Goal: Information Seeking & Learning: Learn about a topic

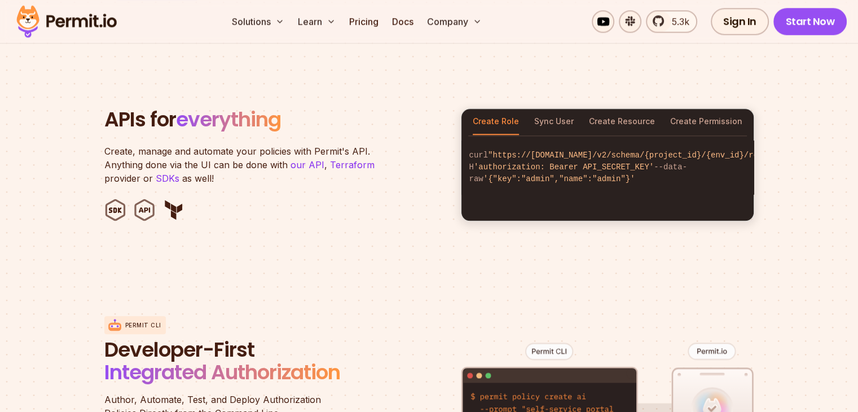
scroll to position [1128, 0]
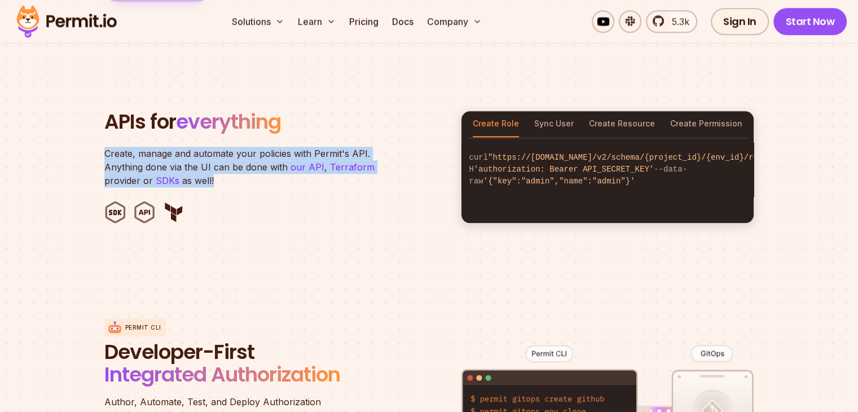
drag, startPoint x: 129, startPoint y: 136, endPoint x: 266, endPoint y: 170, distance: 141.6
click at [266, 170] on section "APIs for everything Create, manage and automate your policies with Permit's API…" at bounding box center [429, 166] width 858 height 221
click at [556, 111] on button "Sync User" at bounding box center [553, 124] width 39 height 26
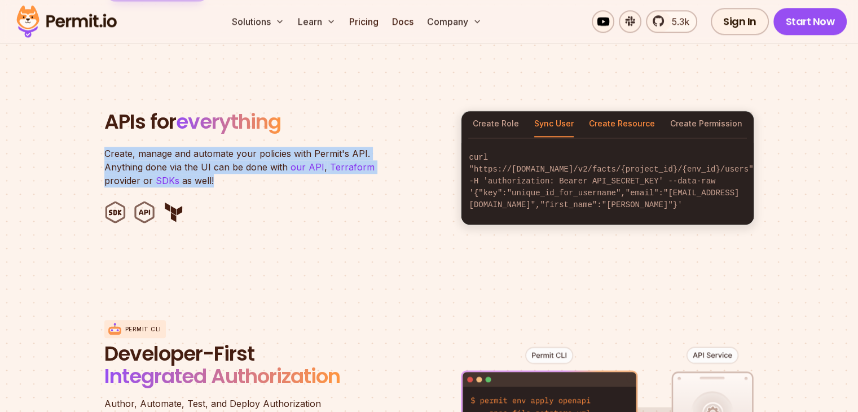
click at [614, 111] on button "Create Resource" at bounding box center [622, 124] width 66 height 26
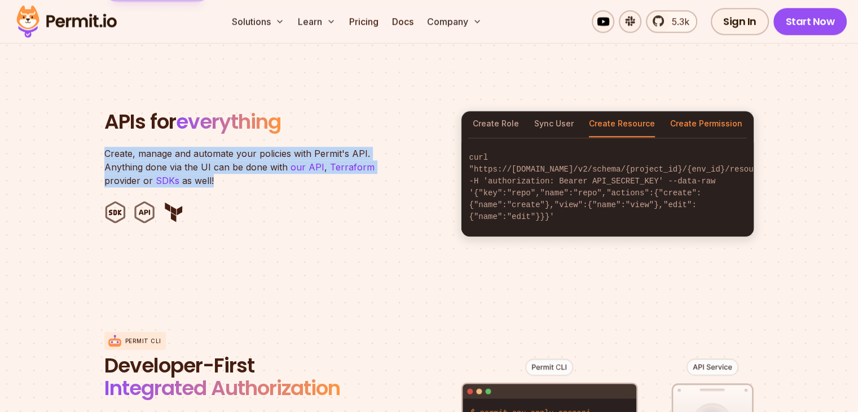
click at [689, 111] on button "Create Permission" at bounding box center [706, 124] width 72 height 26
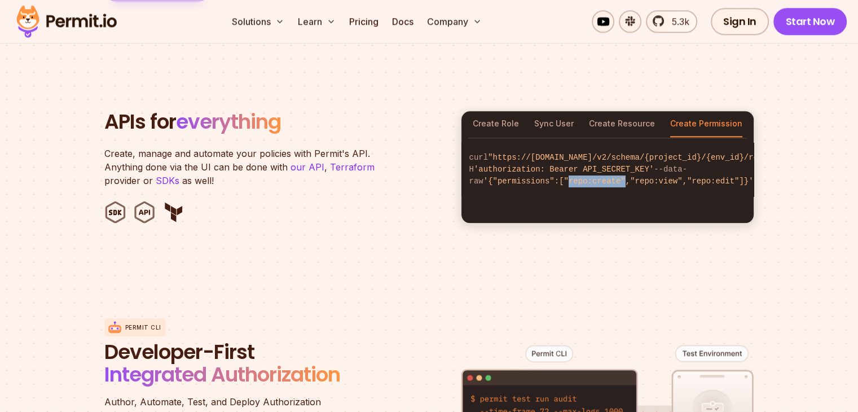
drag, startPoint x: 547, startPoint y: 179, endPoint x: 598, endPoint y: 180, distance: 51.3
click at [598, 180] on span "'{"permissions":["repo:create","repo:view","repo:edit"]}'" at bounding box center [618, 181] width 270 height 9
drag, startPoint x: 618, startPoint y: 180, endPoint x: 654, endPoint y: 180, distance: 36.1
click at [654, 180] on span "'{"permissions":["repo:create","repo:view","repo:edit"]}'" at bounding box center [618, 181] width 270 height 9
click at [646, 190] on code "curl "https://[DOMAIN_NAME]/v2/schema/{project_id}/{env_id}/roles/admin/permiss…" at bounding box center [607, 170] width 292 height 54
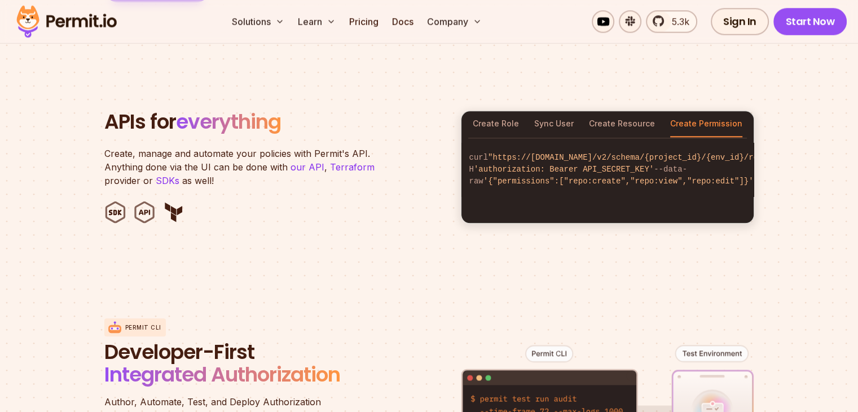
click at [664, 183] on span "'{"permissions":["repo:create","repo:view","repo:edit"]}'" at bounding box center [618, 181] width 270 height 9
drag, startPoint x: 550, startPoint y: 182, endPoint x: 584, endPoint y: 184, distance: 34.5
click at [583, 183] on code "curl "https://[DOMAIN_NAME]/v2/schema/{project_id}/{env_id}/roles/admin/permiss…" at bounding box center [607, 170] width 292 height 54
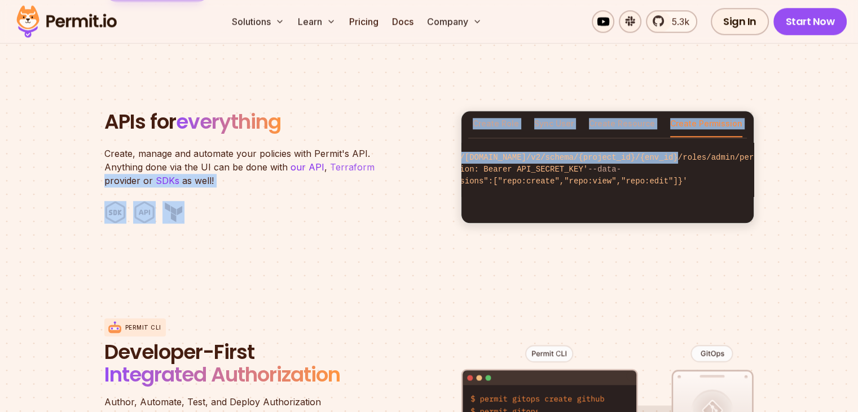
scroll to position [0, 0]
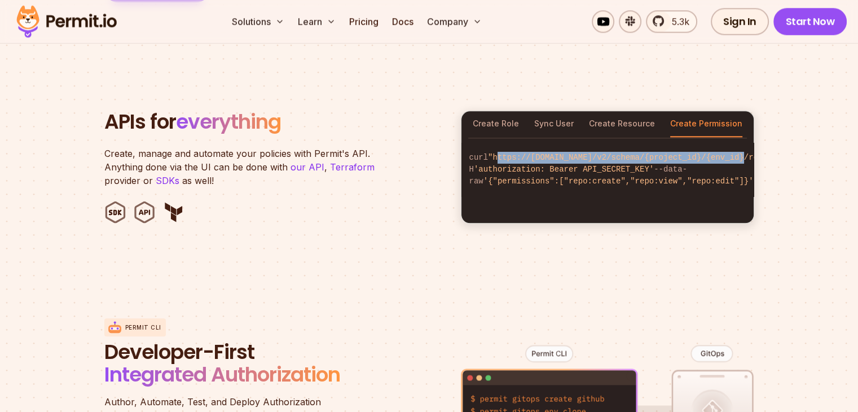
drag, startPoint x: 702, startPoint y: 160, endPoint x: 478, endPoint y: 158, distance: 223.9
click at [478, 158] on code "curl "https://[DOMAIN_NAME]/v2/schema/{project_id}/{env_id}/roles/admin/permiss…" at bounding box center [607, 170] width 292 height 54
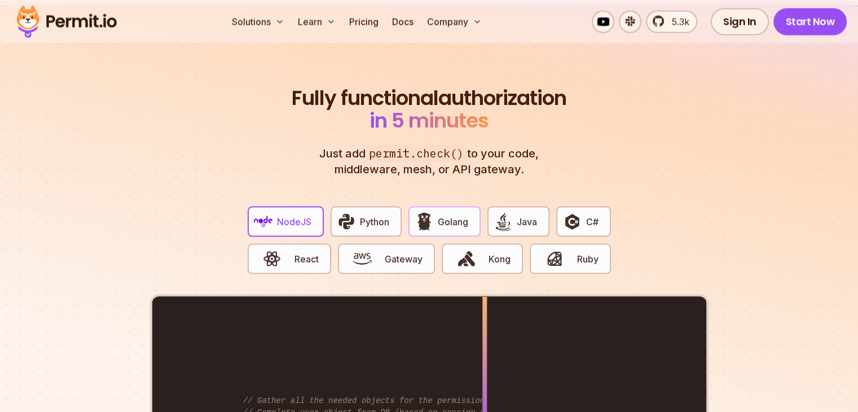
scroll to position [2086, 0]
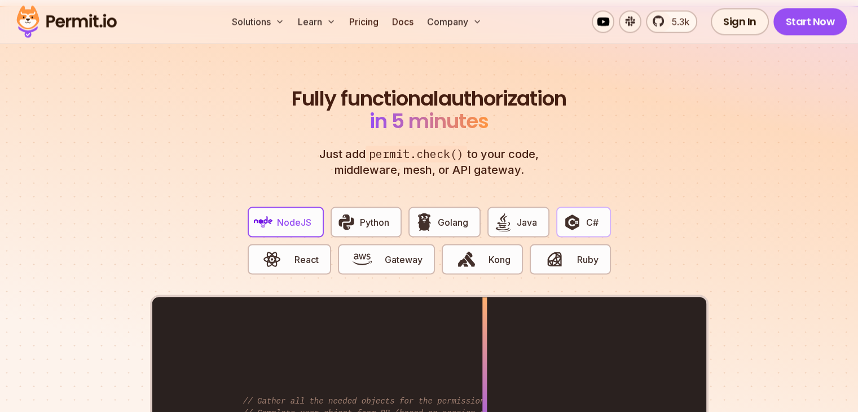
click at [579, 217] on img "button" at bounding box center [571, 221] width 19 height 19
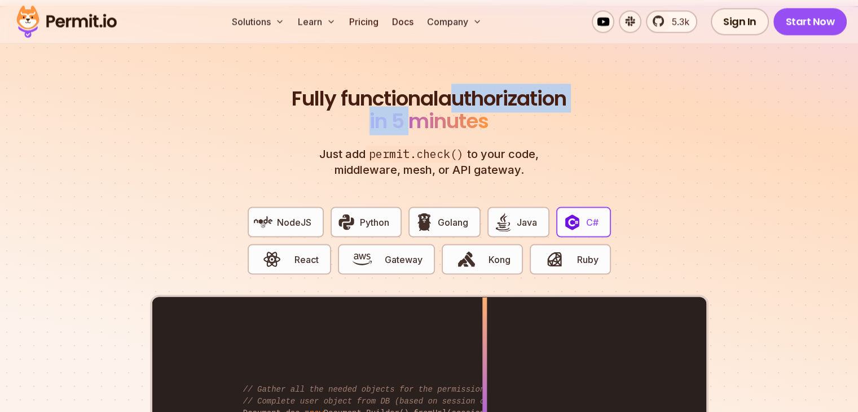
drag, startPoint x: 301, startPoint y: 107, endPoint x: 482, endPoint y: 109, distance: 180.5
click at [482, 109] on h2 "Fully functional authorization in 5 minutes" at bounding box center [429, 109] width 280 height 45
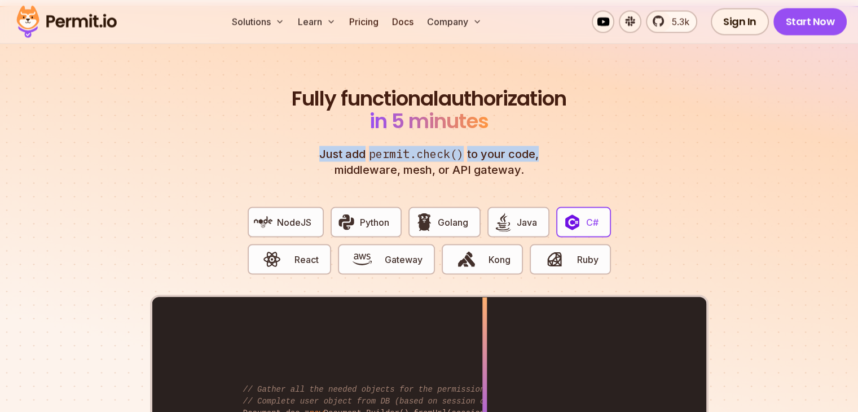
drag, startPoint x: 307, startPoint y: 142, endPoint x: 535, endPoint y: 144, distance: 227.8
click at [535, 144] on header "Fully functional authorization in 5 minutes Just add permit.check() to your cod…" at bounding box center [429, 132] width 280 height 90
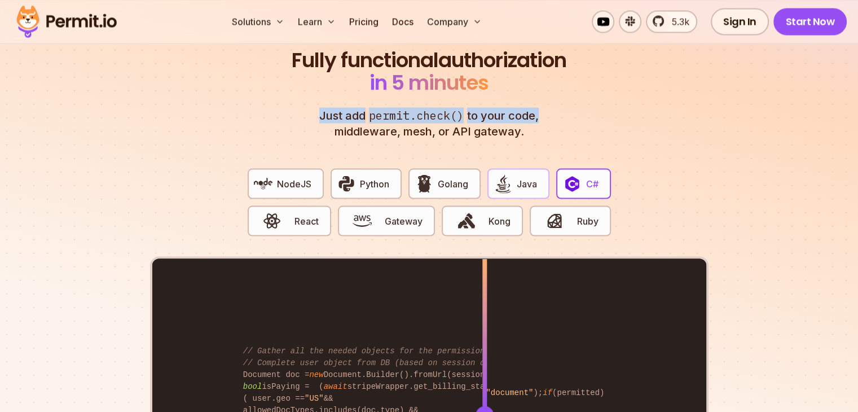
scroll to position [2199, 0]
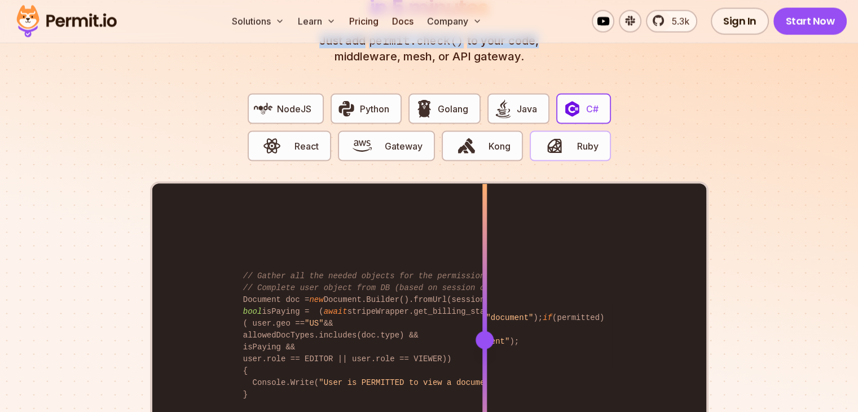
click at [575, 131] on button "Ruby" at bounding box center [570, 146] width 81 height 30
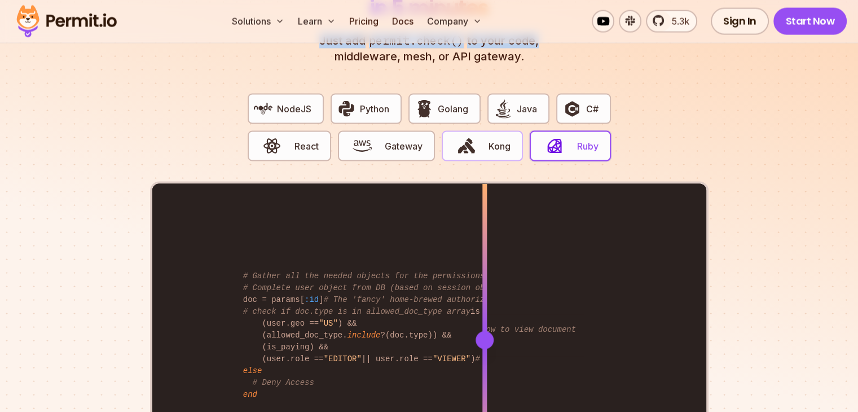
drag, startPoint x: 481, startPoint y: 134, endPoint x: 461, endPoint y: 134, distance: 20.3
click at [479, 136] on span "button" at bounding box center [466, 145] width 38 height 19
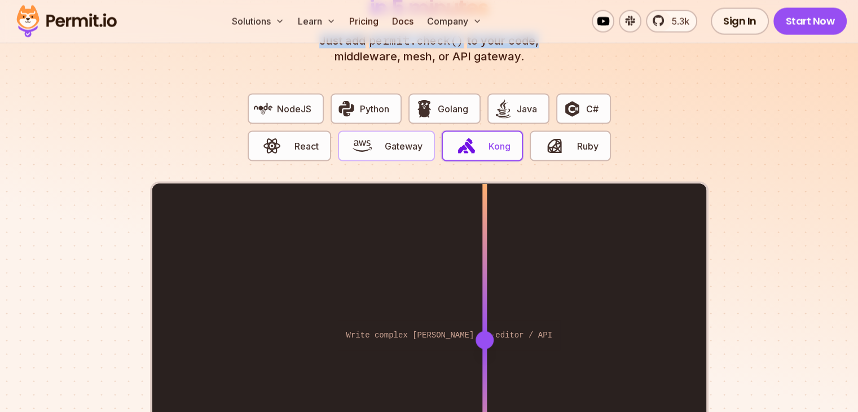
click at [356, 136] on img "button" at bounding box center [361, 145] width 19 height 19
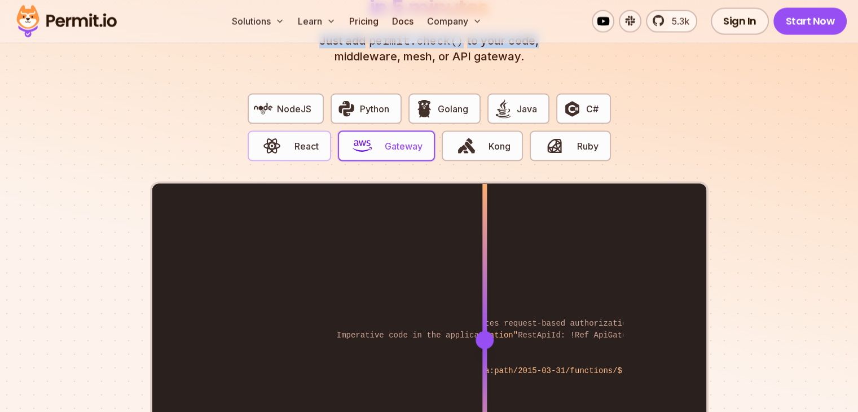
click at [285, 136] on span "button" at bounding box center [272, 145] width 38 height 19
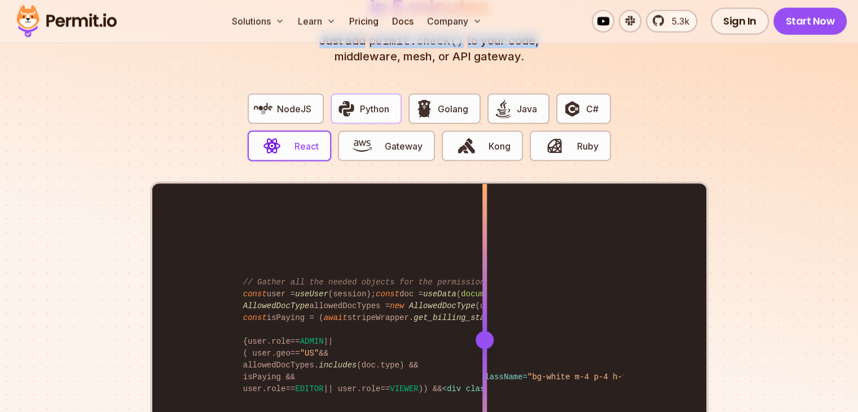
drag, startPoint x: 298, startPoint y: 100, endPoint x: 347, endPoint y: 99, distance: 49.1
click at [305, 102] on span "NodeJS" at bounding box center [294, 109] width 34 height 14
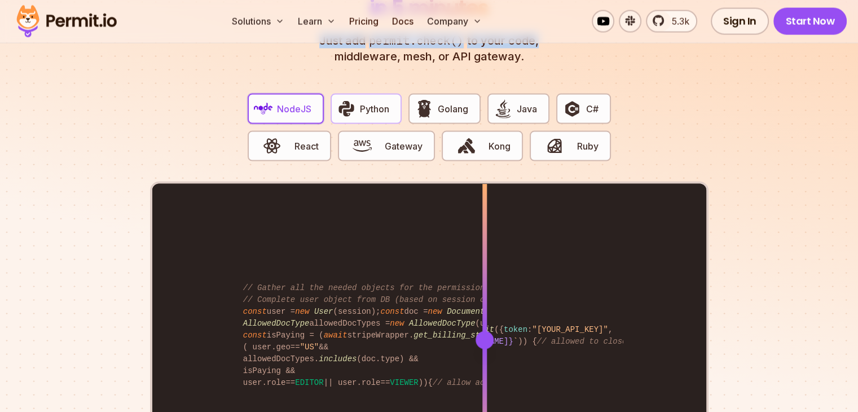
click at [370, 99] on button "Python" at bounding box center [365, 109] width 71 height 30
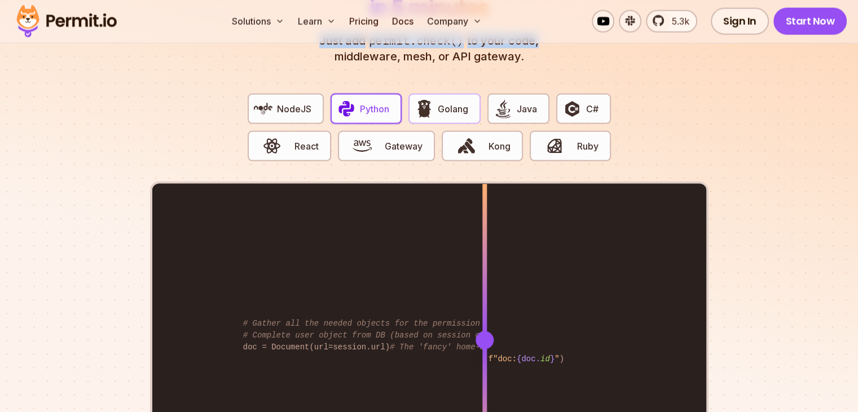
click at [430, 99] on img "button" at bounding box center [423, 108] width 19 height 19
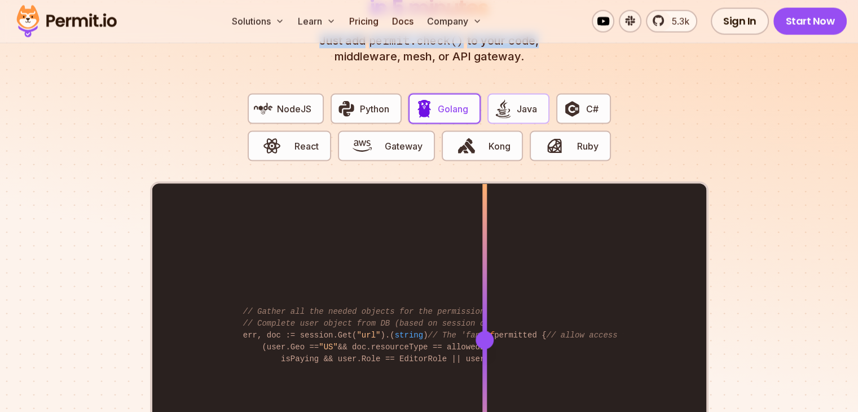
click at [519, 102] on span "Java" at bounding box center [527, 109] width 20 height 14
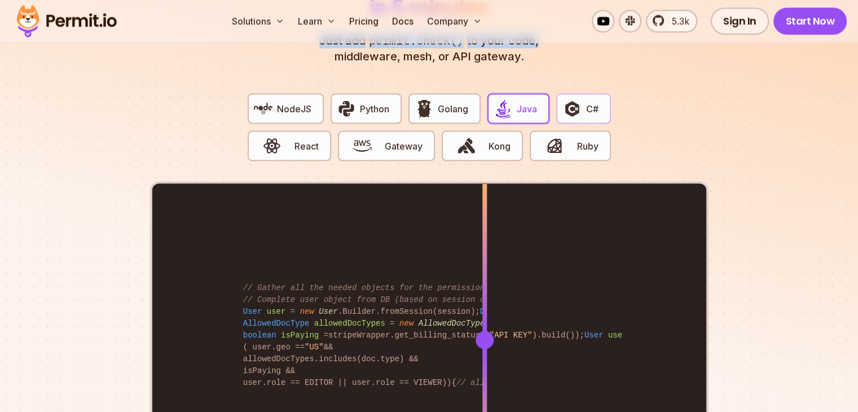
click at [576, 99] on img "button" at bounding box center [571, 108] width 19 height 19
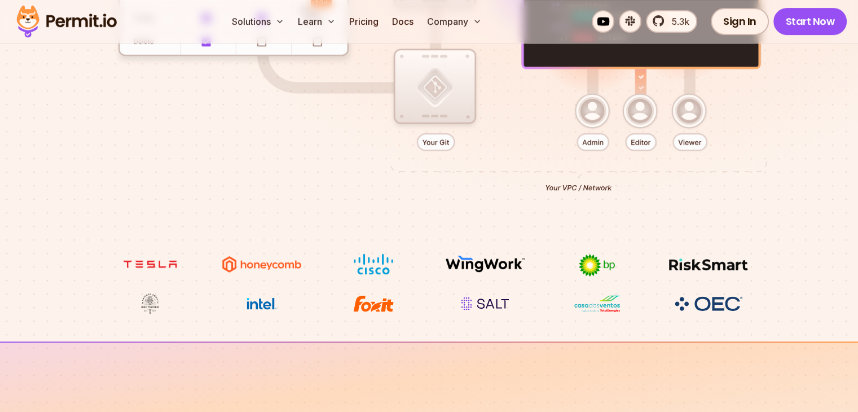
scroll to position [451, 0]
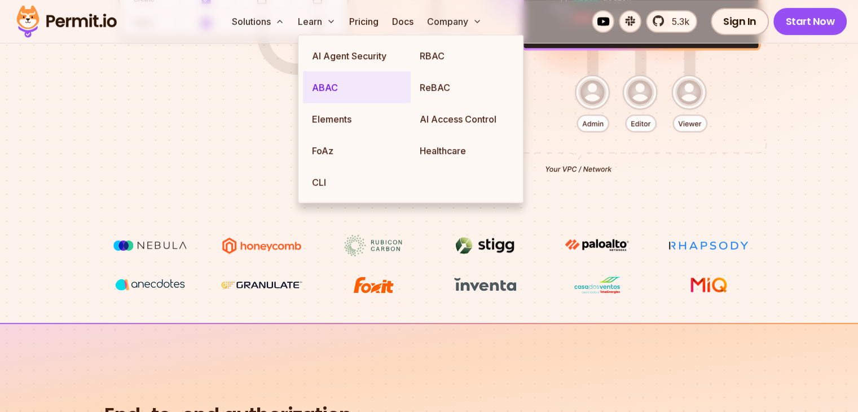
click at [390, 81] on link "ABAC" at bounding box center [357, 88] width 108 height 32
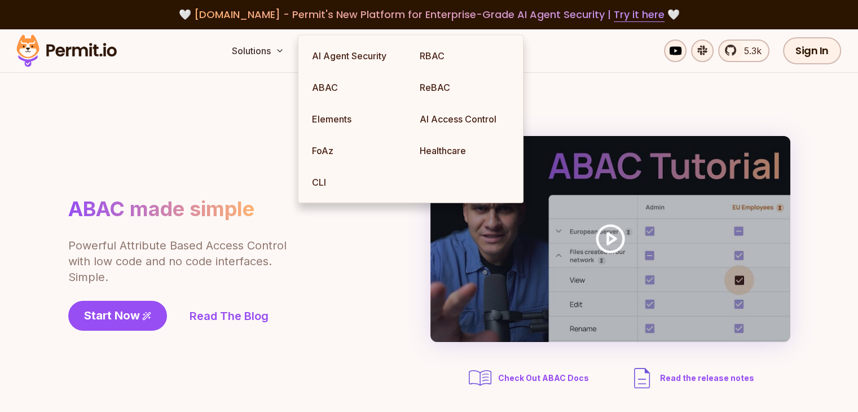
click at [180, 177] on div "ABAC made simple Powerful Attribute Based Access Control with low code and no c…" at bounding box center [429, 263] width 722 height 255
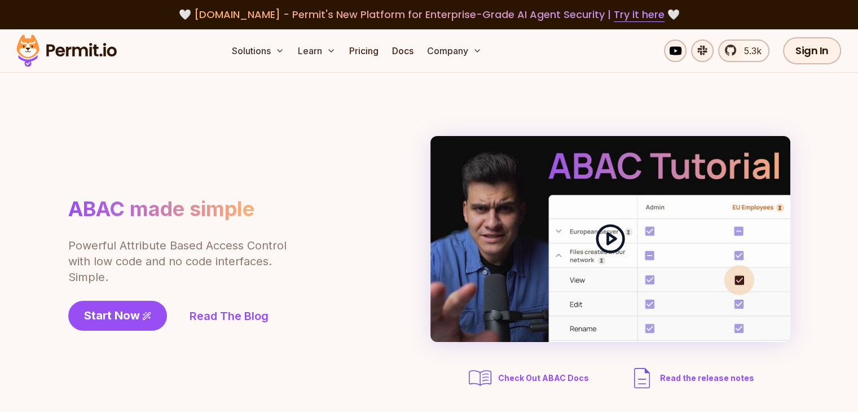
click at [611, 240] on polygon at bounding box center [611, 238] width 8 height 11
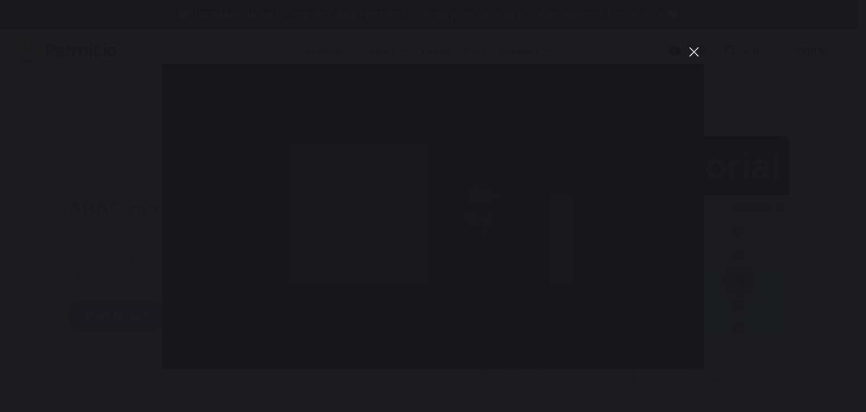
click at [692, 53] on button "You can close this modal content with the ESC key" at bounding box center [694, 51] width 19 height 19
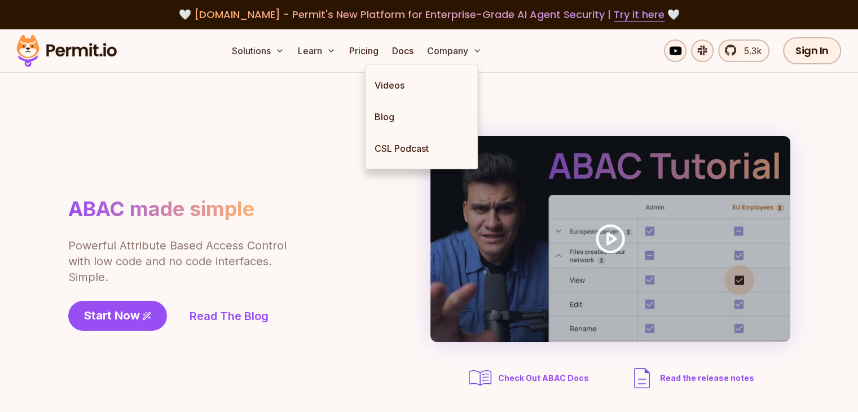
click at [416, 52] on ul "Solutions Learn Videos Blog CSL Podcast Pricing Docs Company" at bounding box center [356, 50] width 259 height 23
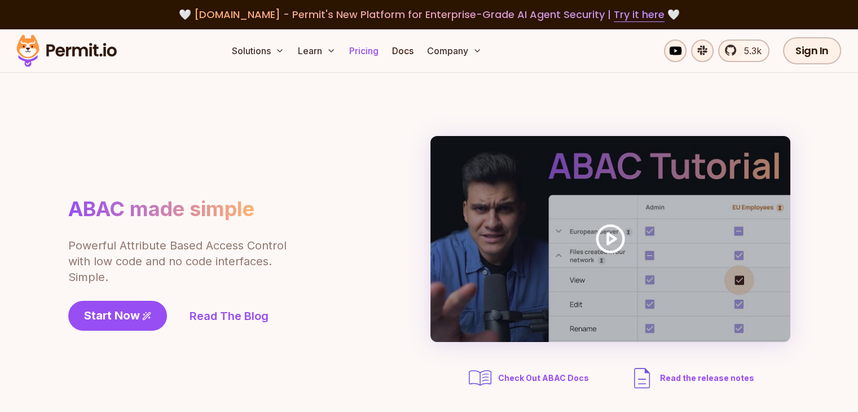
click at [383, 52] on link "Pricing" at bounding box center [364, 50] width 38 height 23
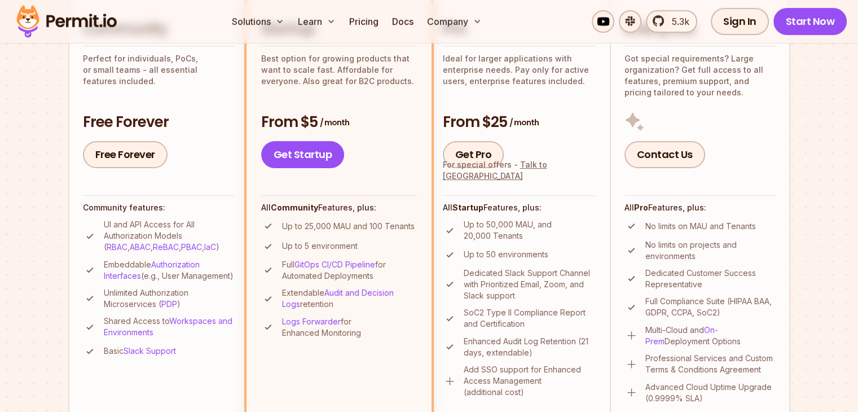
scroll to position [338, 0]
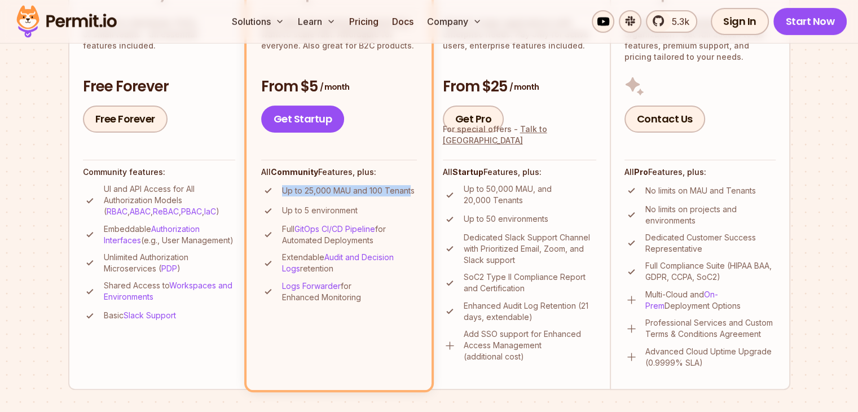
drag, startPoint x: 281, startPoint y: 192, endPoint x: 409, endPoint y: 189, distance: 128.0
click at [409, 189] on p "Up to 25,000 MAU and 100 Tenants" at bounding box center [348, 190] width 133 height 11
click at [407, 189] on p "Up to 25,000 MAU and 100 Tenants" at bounding box center [348, 190] width 133 height 11
click at [406, 189] on p "Up to 25,000 MAU and 100 Tenants" at bounding box center [348, 190] width 133 height 11
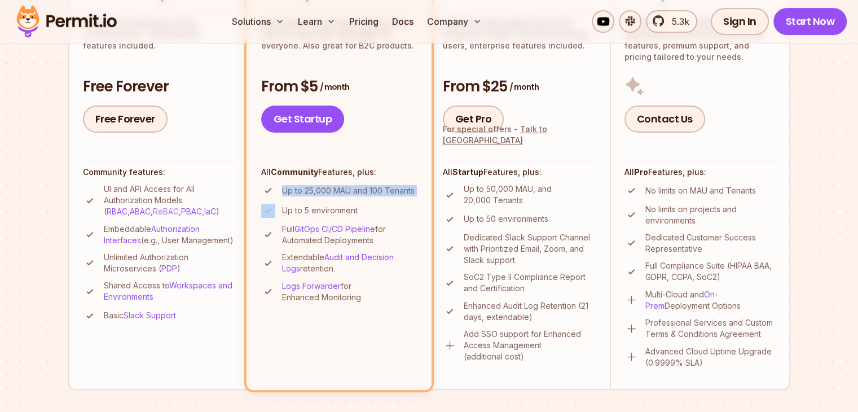
click at [153, 212] on link "ReBAC" at bounding box center [166, 211] width 26 height 10
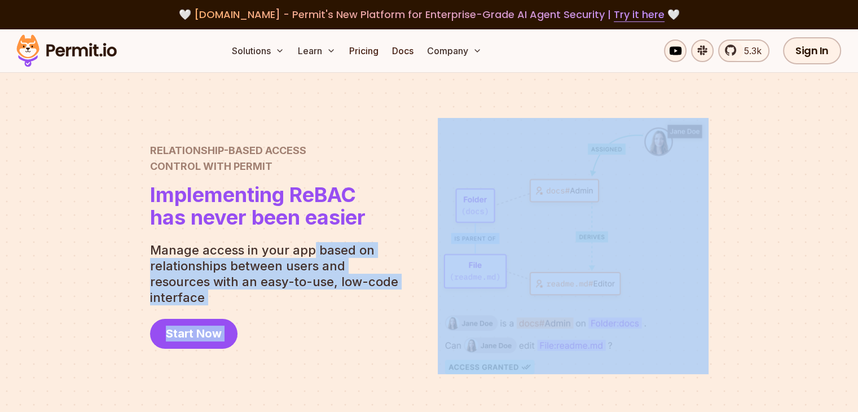
drag, startPoint x: 142, startPoint y: 259, endPoint x: 310, endPoint y: 261, distance: 168.1
click at [310, 261] on section "Relationship-Based Access Control with Permit Relationship Based Access Control…" at bounding box center [429, 246] width 858 height 346
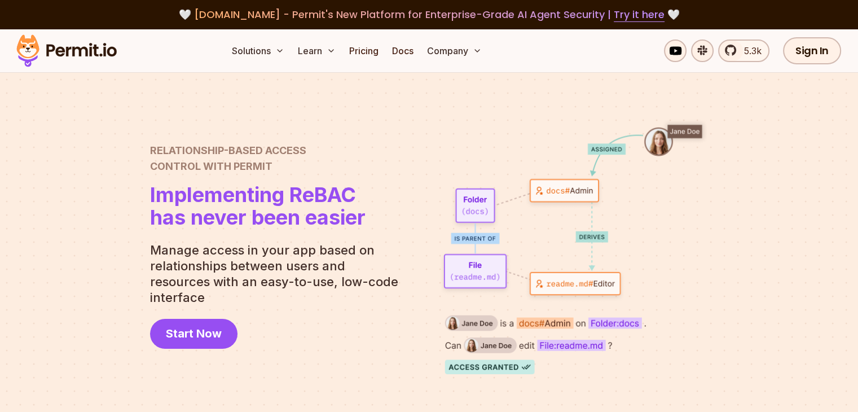
click at [300, 259] on p "Manage access in your app based on relationships between users and resources wi…" at bounding box center [278, 273] width 257 height 63
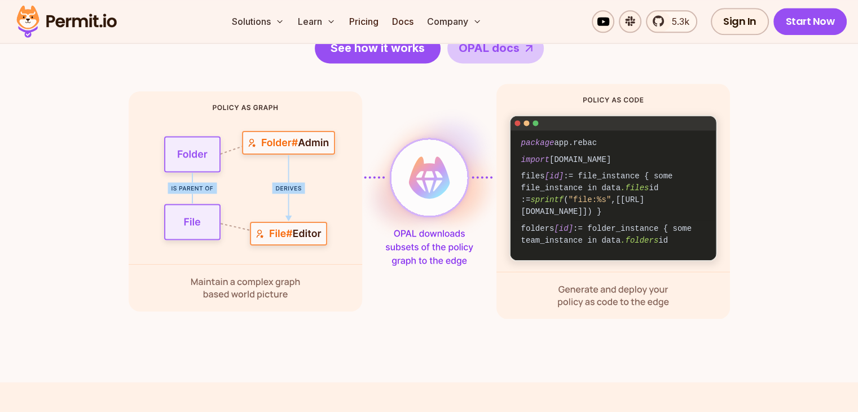
scroll to position [1466, 0]
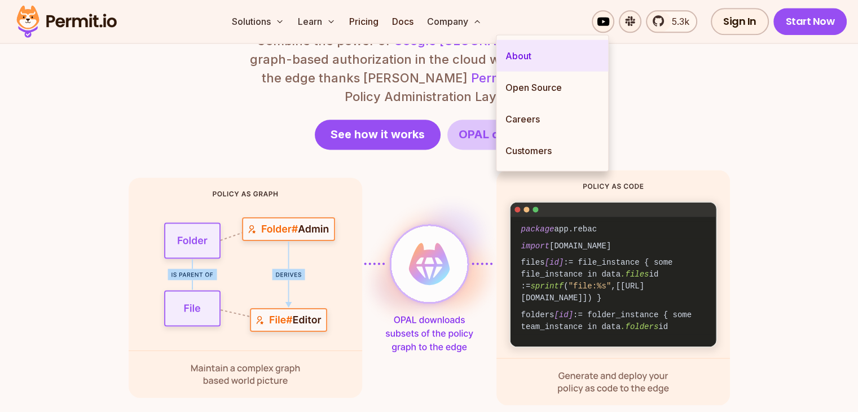
click at [520, 62] on link "About" at bounding box center [552, 56] width 112 height 32
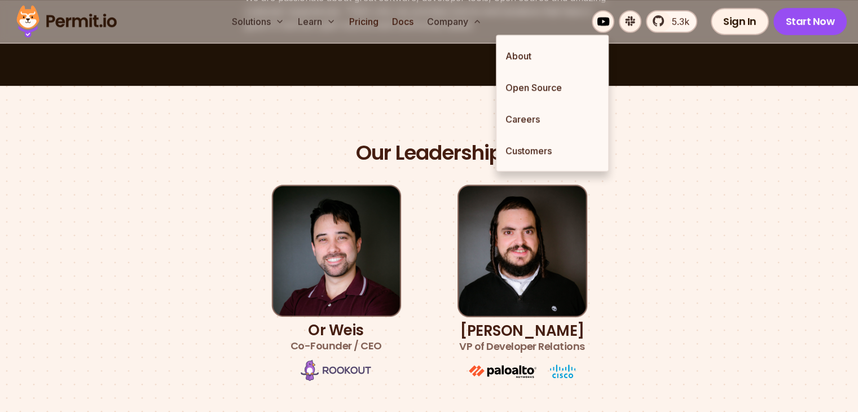
scroll to position [564, 0]
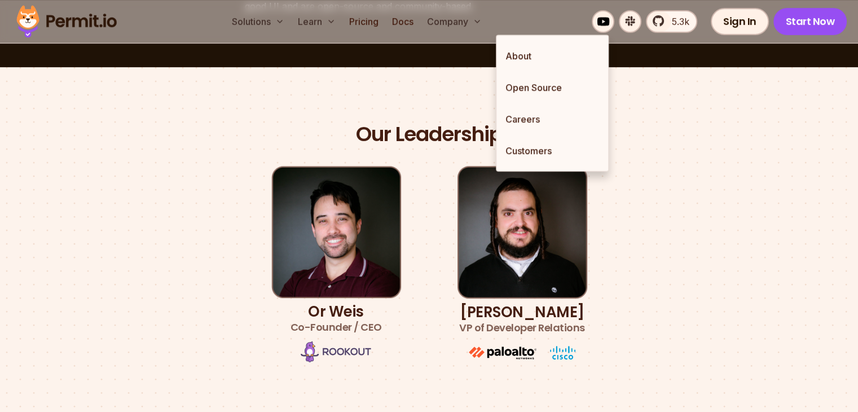
click at [395, 89] on section "Our Leadership Or Weis Co-Founder / CEO Gabriel L. Manor VP of Developer Relati…" at bounding box center [429, 242] width 858 height 351
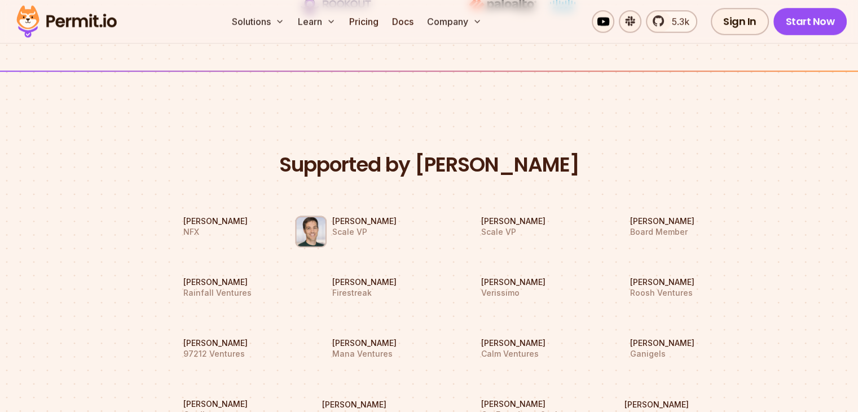
scroll to position [902, 0]
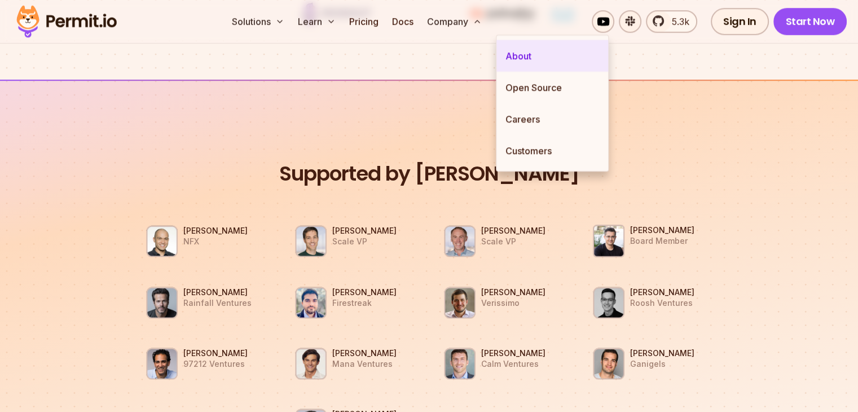
click at [530, 55] on link "About" at bounding box center [552, 56] width 112 height 32
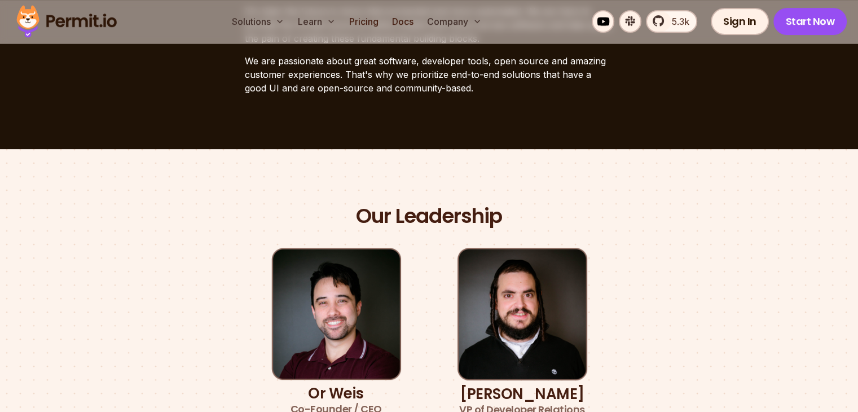
scroll to position [480, 0]
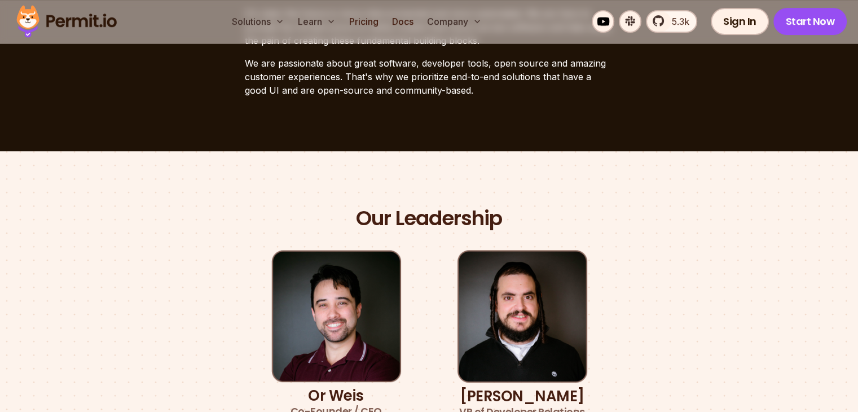
click at [52, 29] on img at bounding box center [66, 21] width 111 height 38
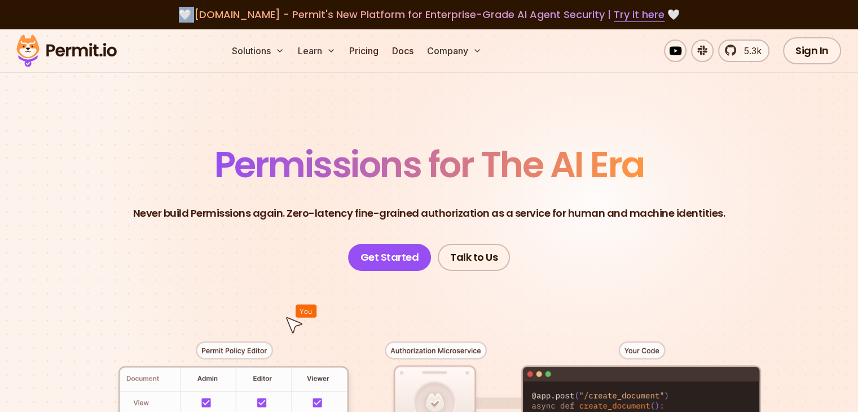
click at [59, 18] on div "🤍 agent.security - Permit's New Platform for Enterprise-Grade AI Agent Security…" at bounding box center [429, 15] width 804 height 16
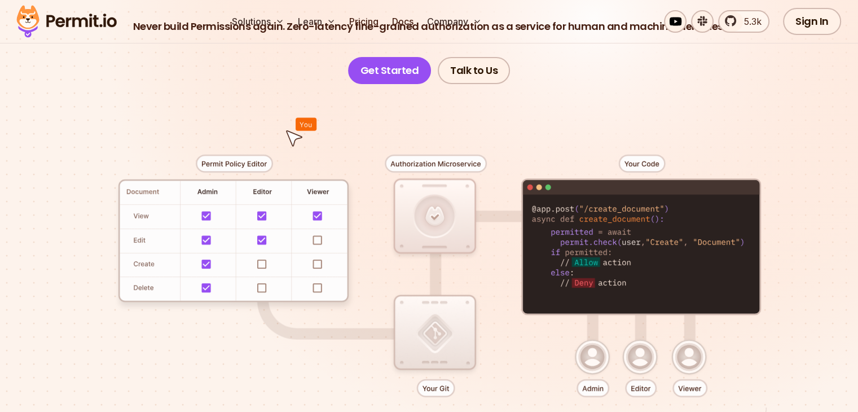
scroll to position [226, 0]
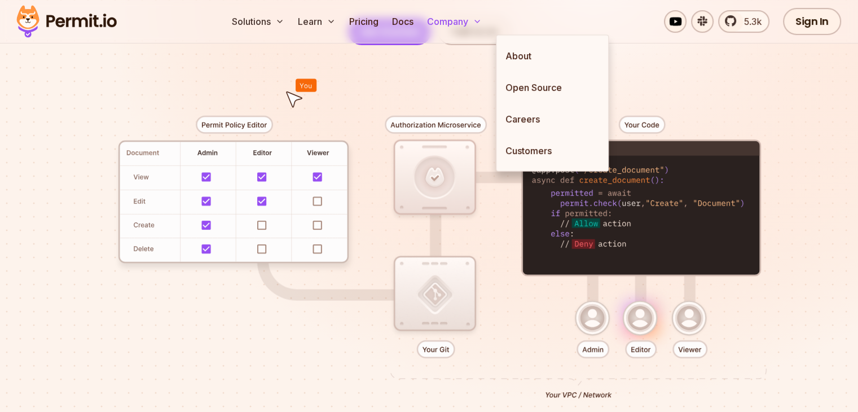
drag, startPoint x: 528, startPoint y: 7, endPoint x: 530, endPoint y: 20, distance: 13.2
click at [528, 8] on div "Solutions Learn Pricing Docs Company About Open Source Careers Customers 5.3k S…" at bounding box center [429, 21] width 858 height 43
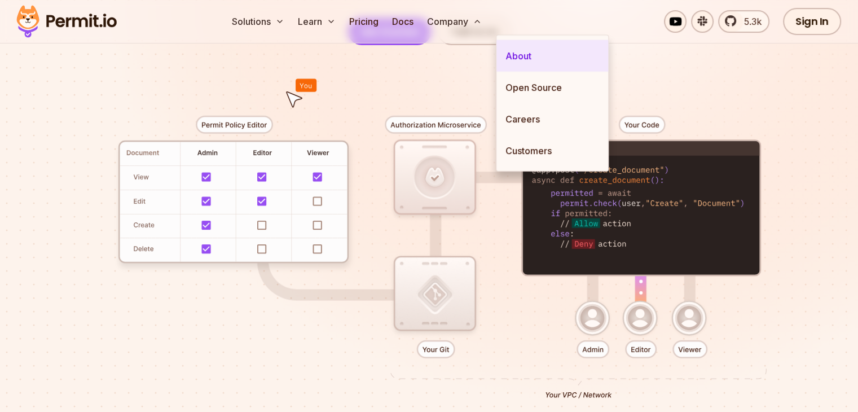
click at [533, 59] on link "About" at bounding box center [552, 56] width 112 height 32
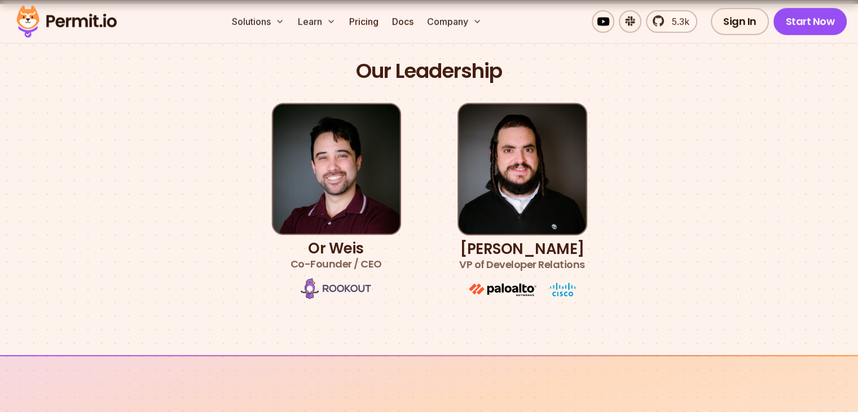
scroll to position [620, 0]
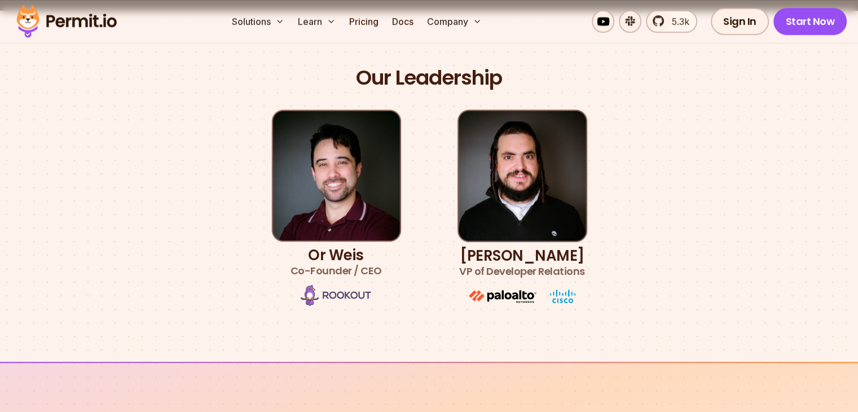
drag, startPoint x: 478, startPoint y: 163, endPoint x: 467, endPoint y: 161, distance: 10.9
click at [477, 162] on img at bounding box center [522, 175] width 130 height 133
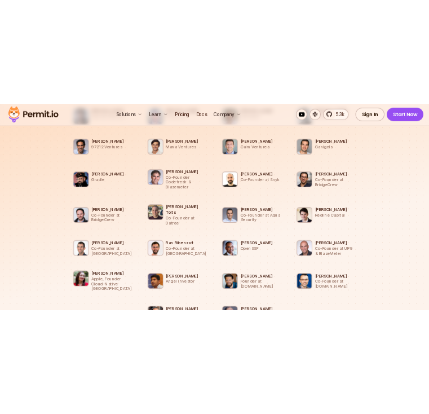
scroll to position [1297, 0]
